Goal: Task Accomplishment & Management: Manage account settings

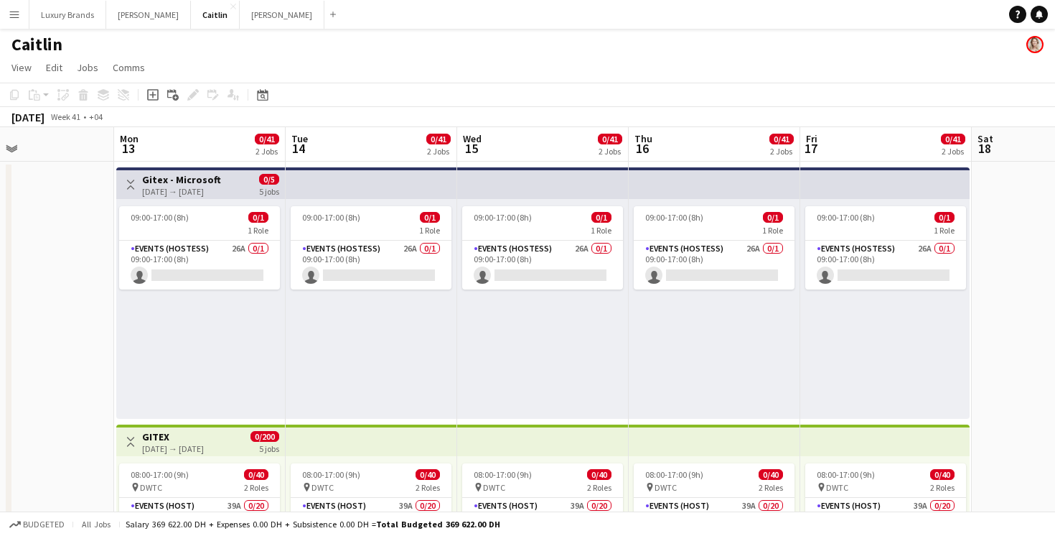
scroll to position [0, 399]
click at [240, 13] on button "[PERSON_NAME]" at bounding box center [282, 15] width 85 height 28
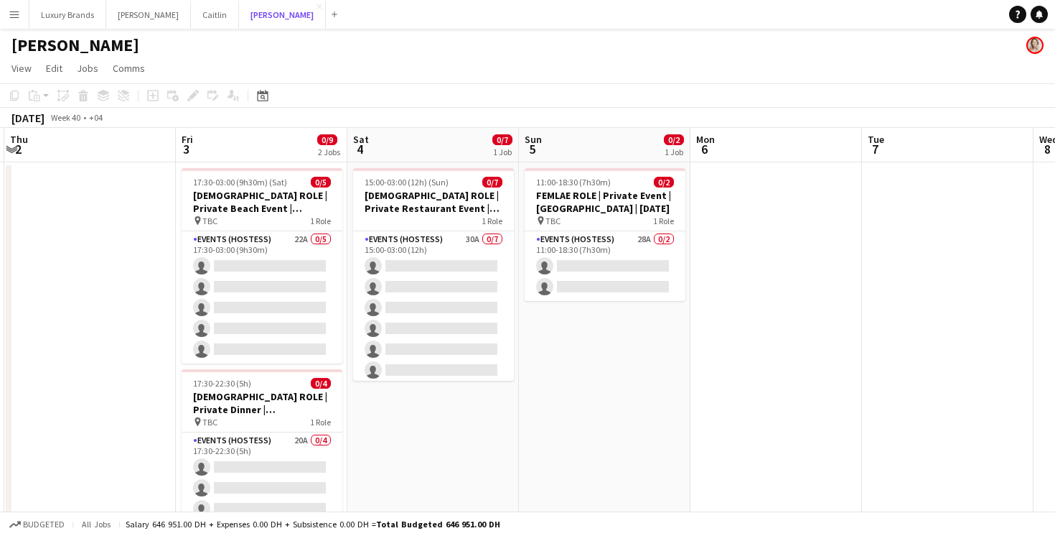
scroll to position [0, 687]
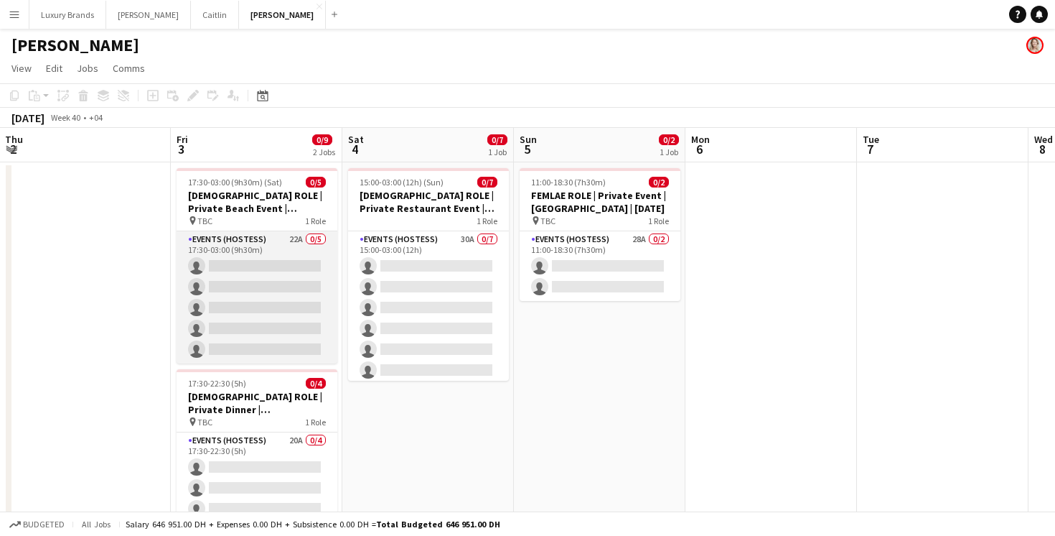
click at [270, 248] on app-card-role "Events (Hostess) 22A 0/5 17:30-03:00 (9h30m) single-neutral-actions single-neut…" at bounding box center [257, 297] width 161 height 132
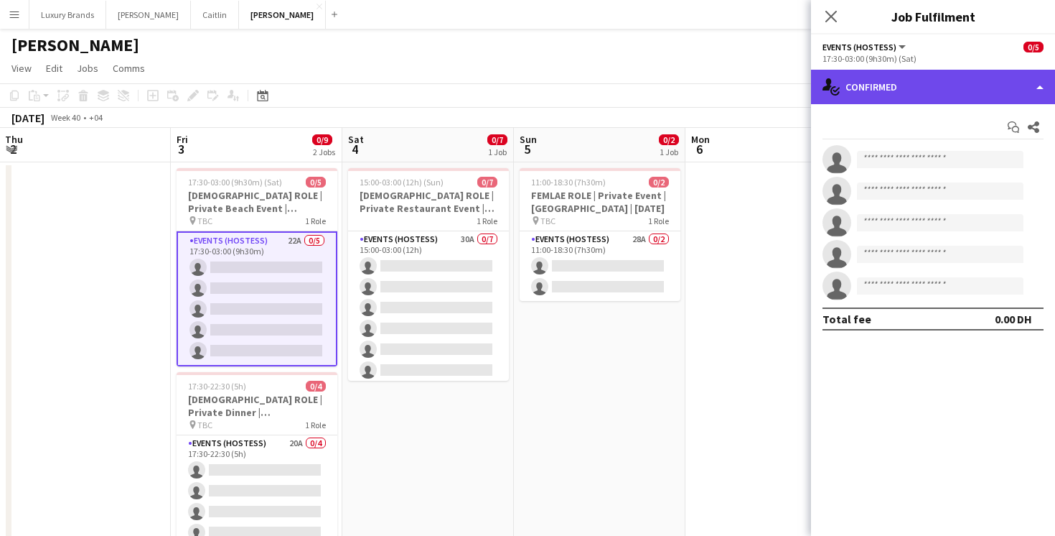
click at [877, 85] on div "single-neutral-actions-check-2 Confirmed" at bounding box center [933, 87] width 244 height 34
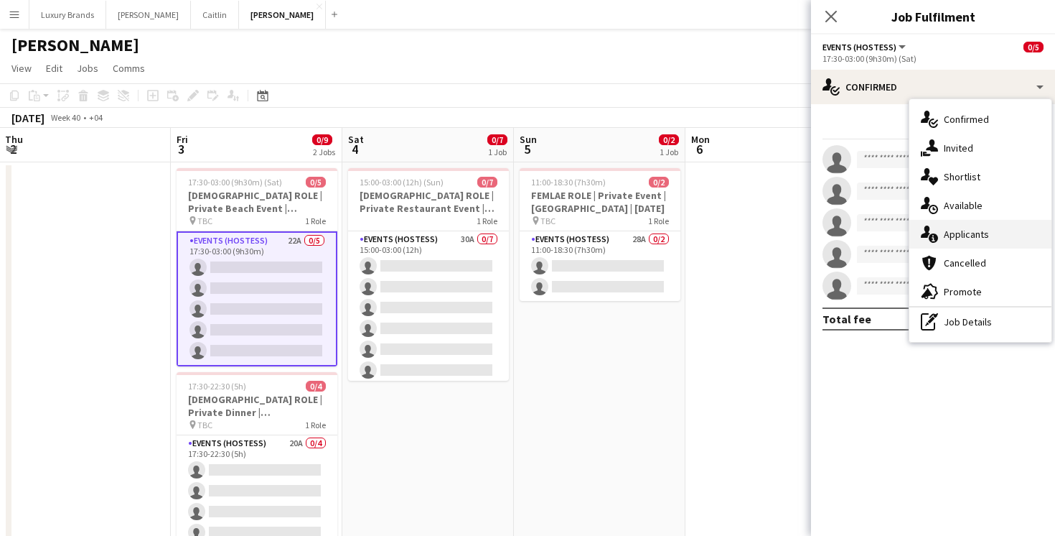
click at [976, 238] on div "single-neutral-actions-information Applicants" at bounding box center [981, 234] width 142 height 29
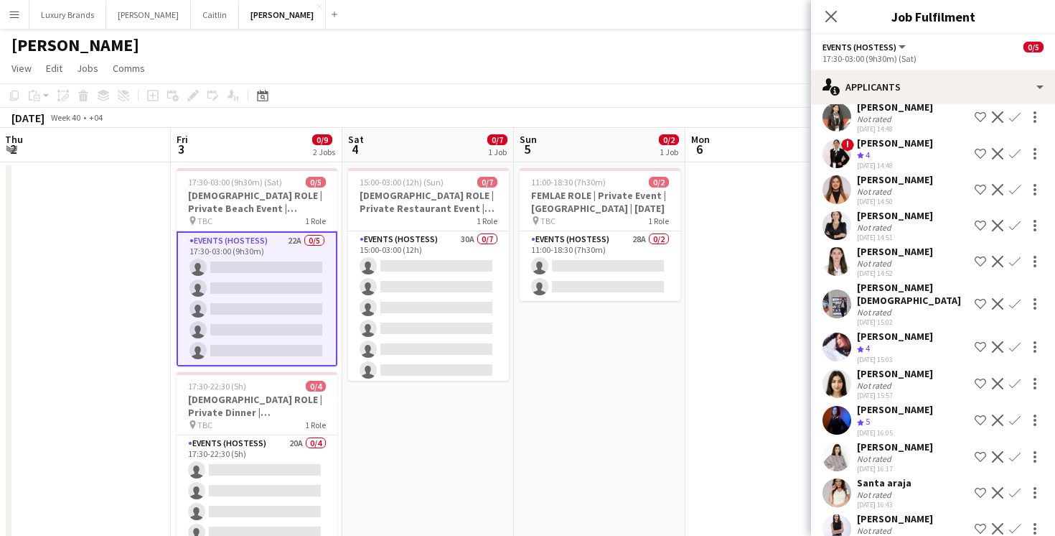
scroll to position [231, 0]
click at [923, 244] on div "[PERSON_NAME]" at bounding box center [895, 250] width 76 height 13
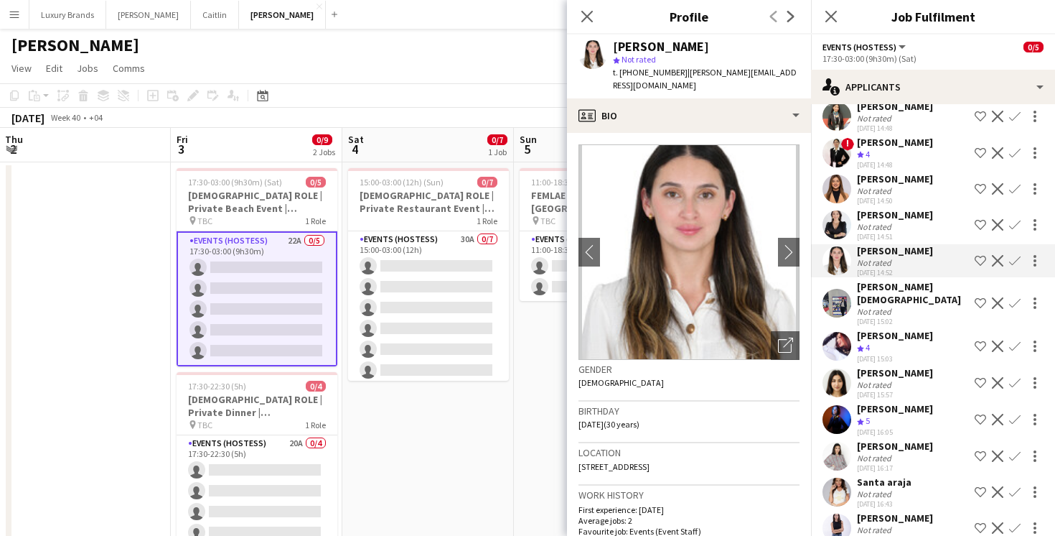
click at [898, 329] on div "[PERSON_NAME]" at bounding box center [895, 335] width 76 height 13
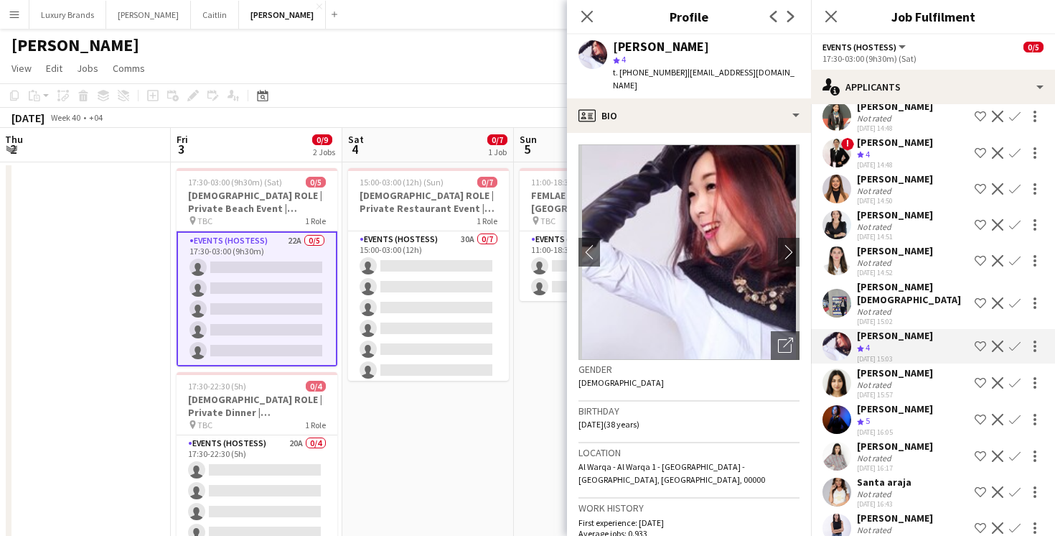
click at [893, 415] on div "Crew rating 5" at bounding box center [895, 421] width 76 height 12
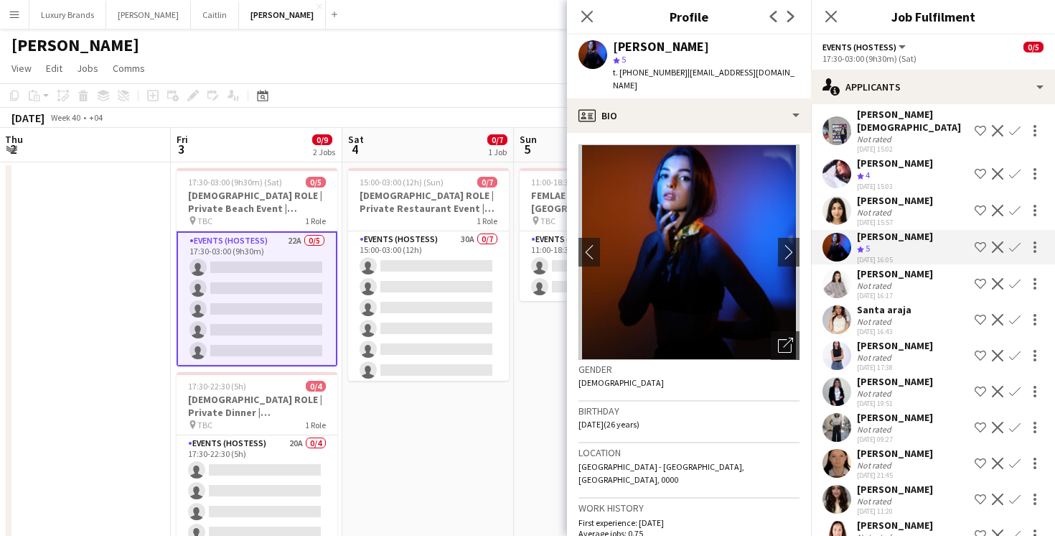
scroll to position [441, 0]
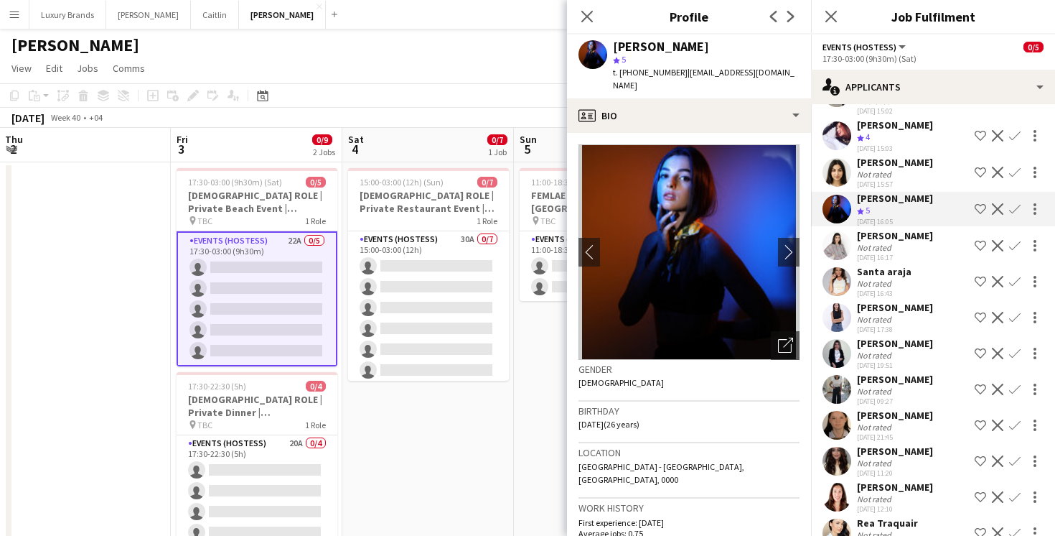
click at [900, 444] on div "[PERSON_NAME]" at bounding box center [895, 450] width 76 height 13
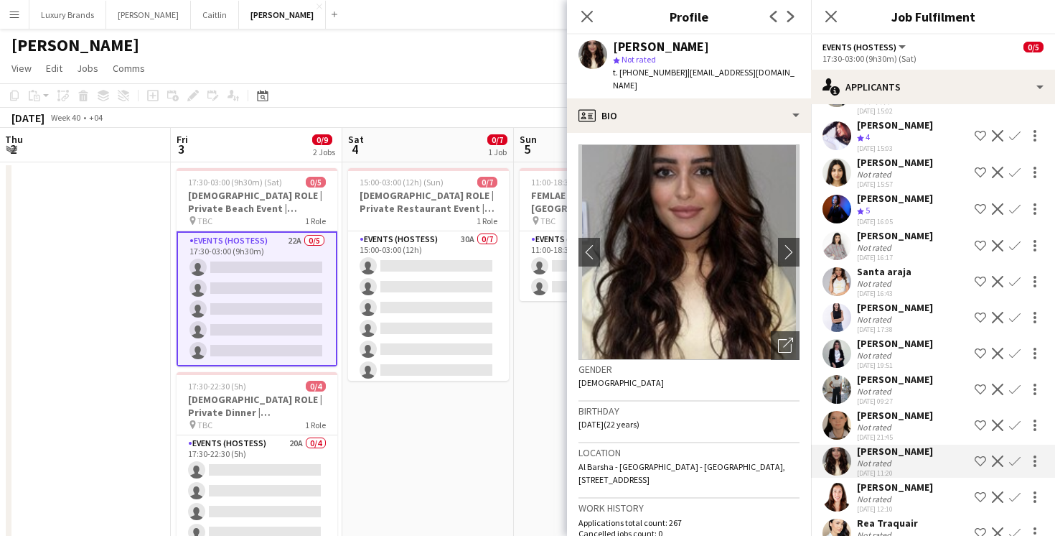
click at [897, 493] on div "Not rated" at bounding box center [895, 498] width 76 height 11
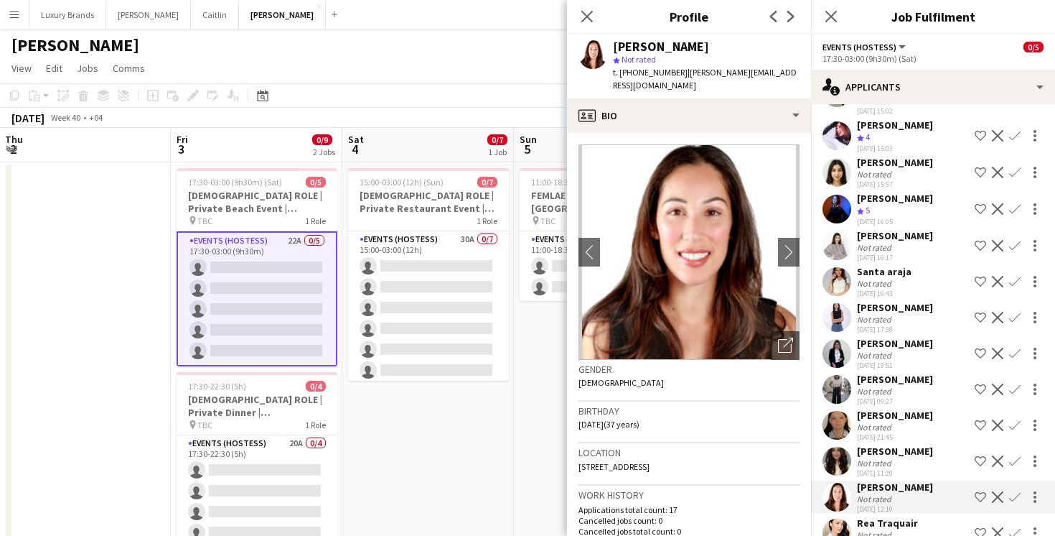
click at [886, 529] on div "Not rated" at bounding box center [875, 534] width 37 height 11
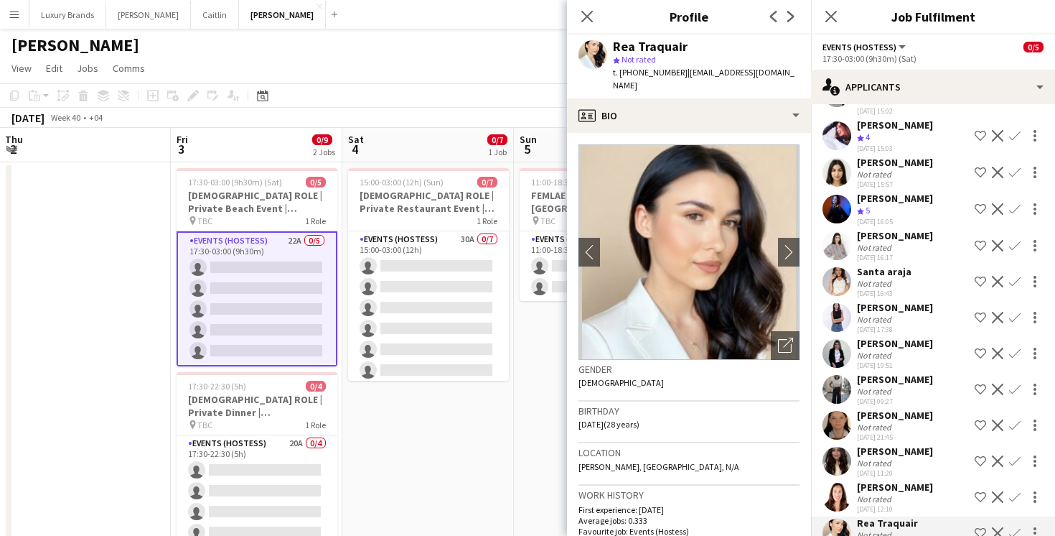
click at [322, 243] on app-card-role "Events (Hostess) 22A 0/5 17:30-03:00 (9h30m) single-neutral-actions single-neut…" at bounding box center [257, 298] width 161 height 135
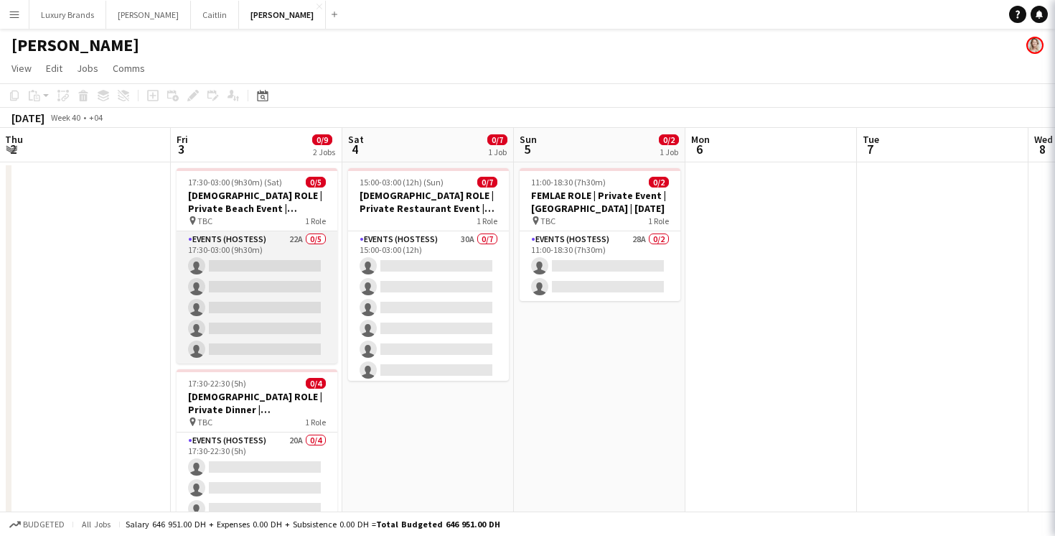
scroll to position [0, 0]
click at [328, 248] on app-card-role "Events (Hostess) 22A 0/5 17:30-03:00 (9h30m) single-neutral-actions single-neut…" at bounding box center [257, 297] width 161 height 132
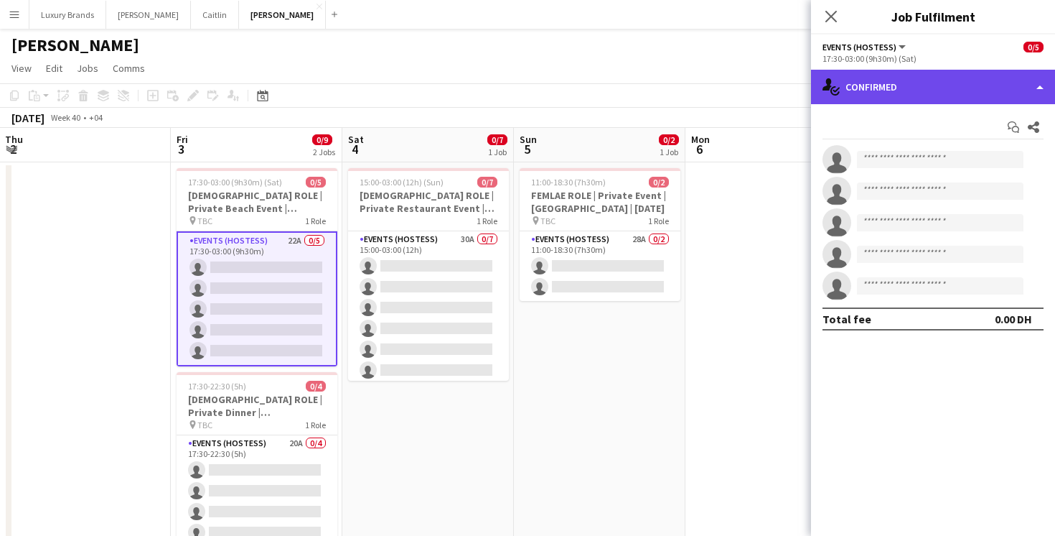
click at [892, 98] on div "single-neutral-actions-check-2 Confirmed" at bounding box center [933, 87] width 244 height 34
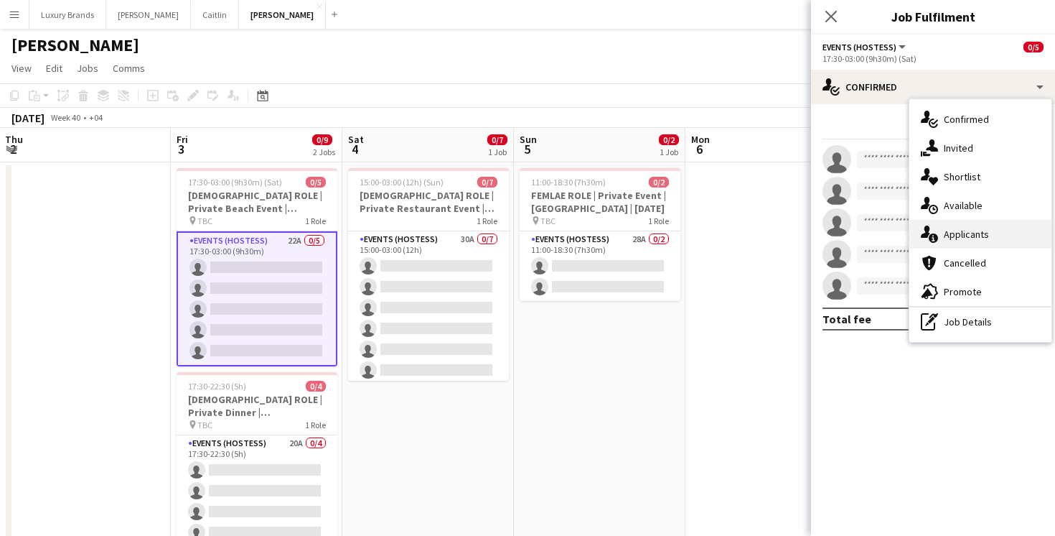
click at [954, 235] on div "single-neutral-actions-information Applicants" at bounding box center [981, 234] width 142 height 29
